Goal: Task Accomplishment & Management: Use online tool/utility

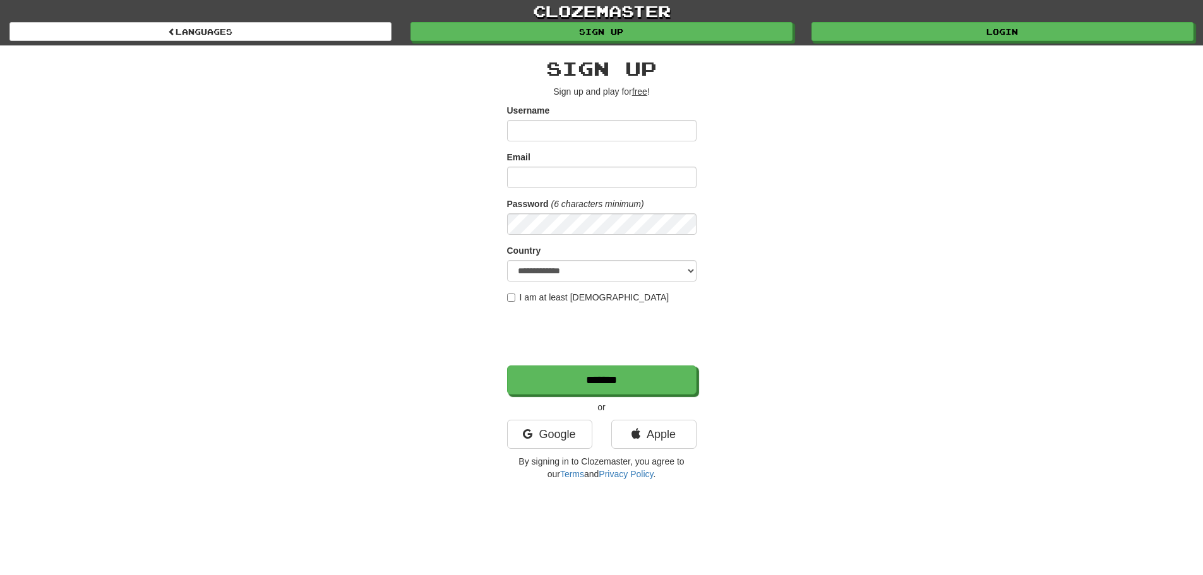
click at [986, 45] on div "clozemaster Languages Sign up Login Languages" at bounding box center [601, 22] width 1184 height 45
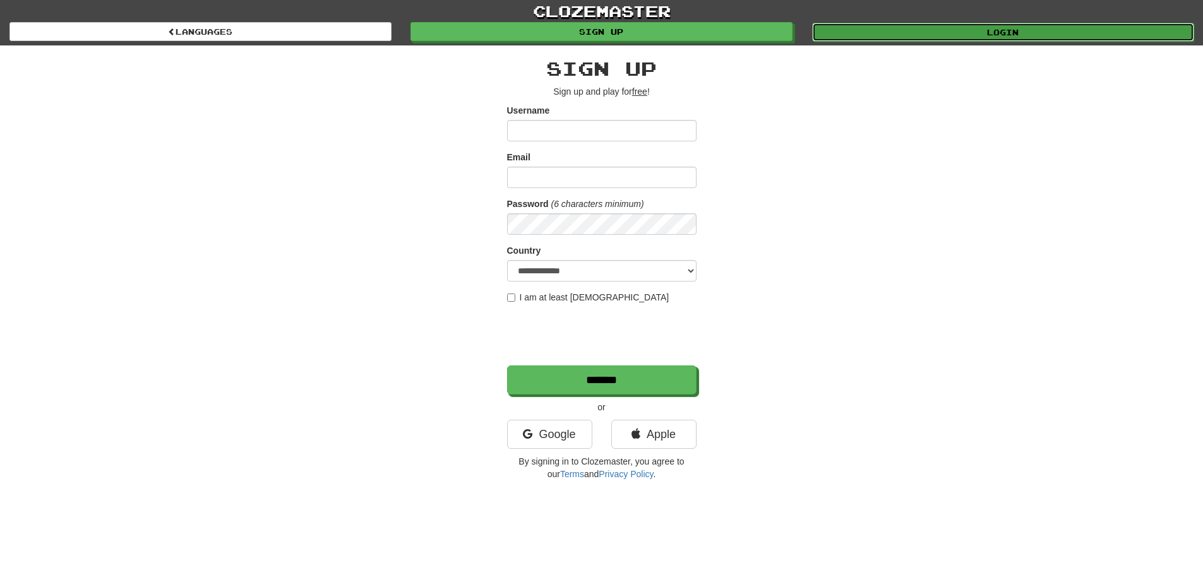
click at [995, 30] on link "Login" at bounding box center [1003, 32] width 382 height 19
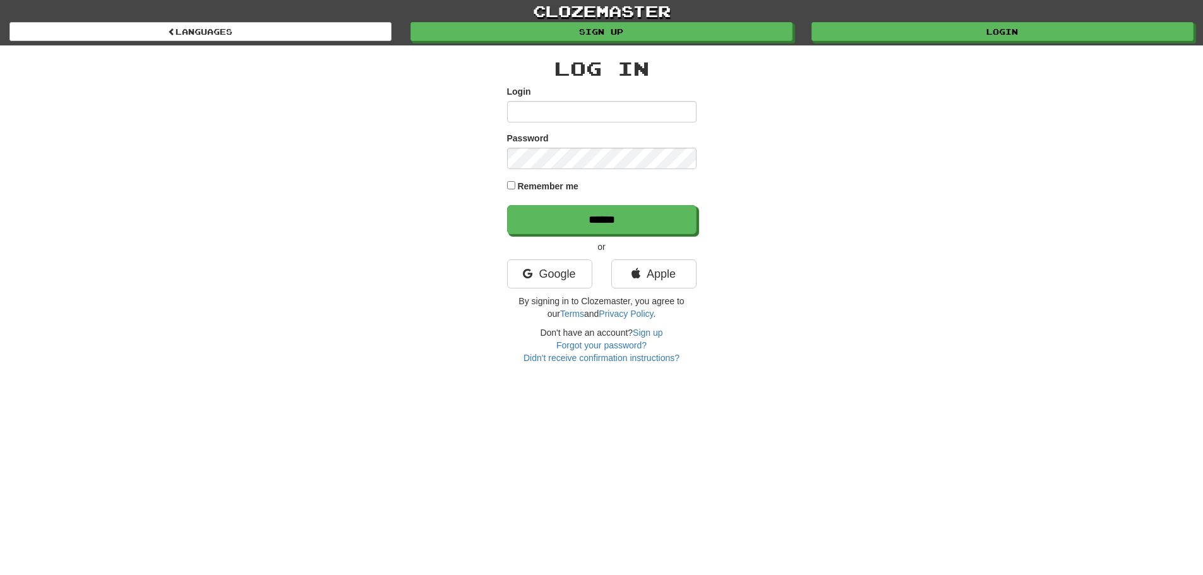
click at [613, 114] on input "Login" at bounding box center [601, 111] width 189 height 21
type input "**********"
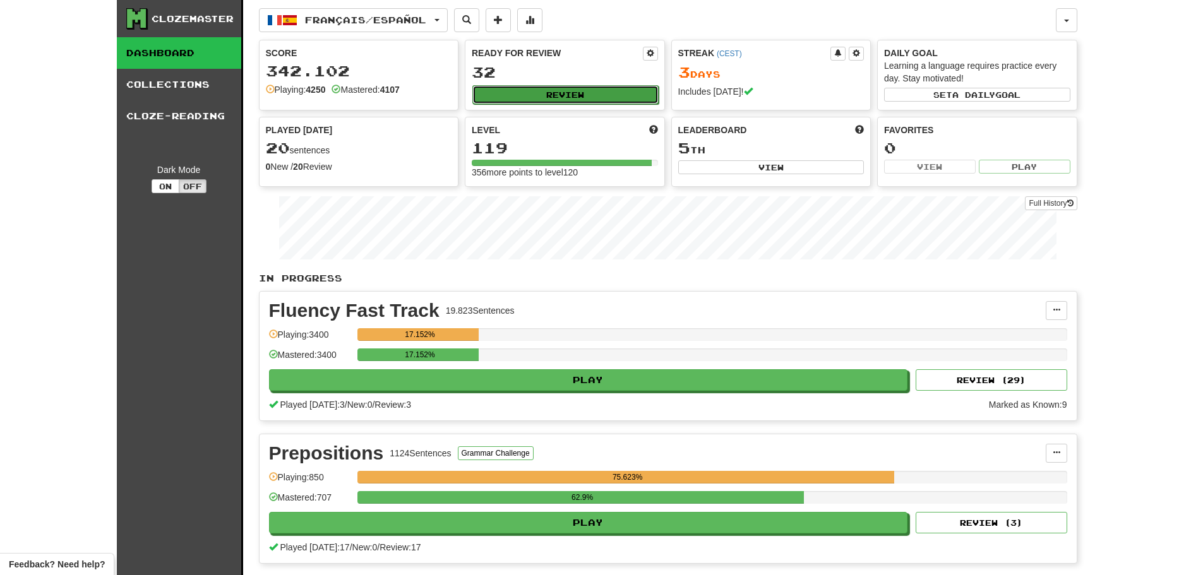
click at [518, 94] on button "Review" at bounding box center [565, 94] width 186 height 19
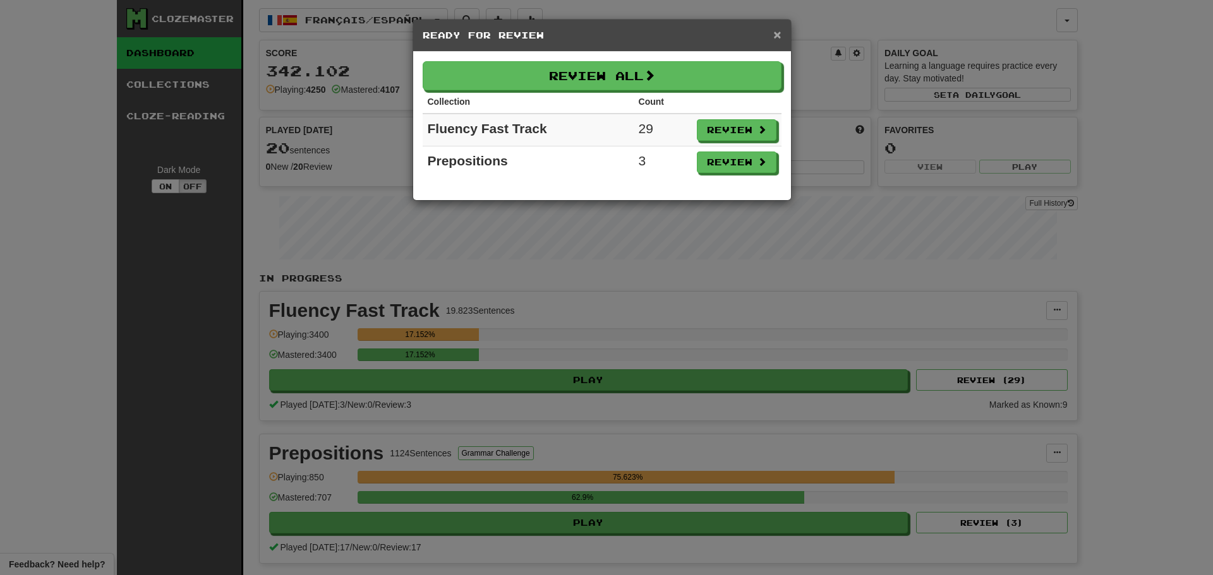
click at [777, 29] on span "×" at bounding box center [777, 34] width 8 height 15
